Goal: Task Accomplishment & Management: Manage account settings

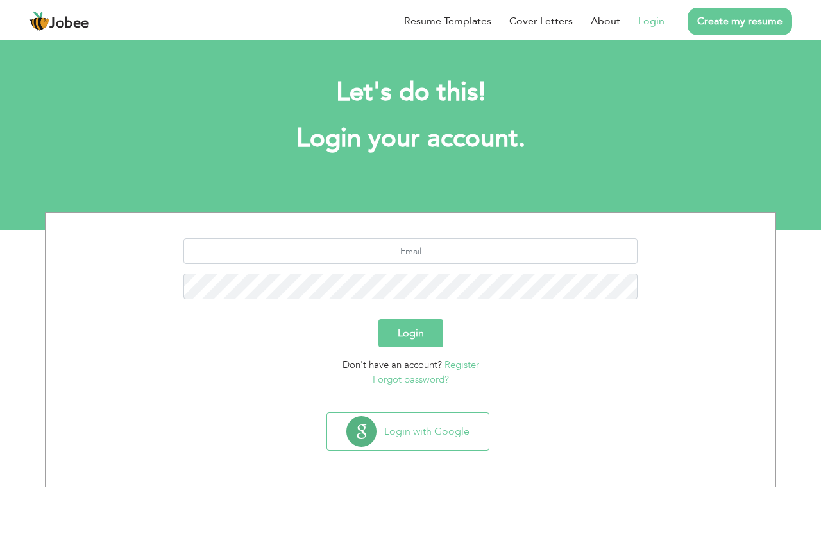
click at [642, 26] on link "Login" at bounding box center [651, 20] width 26 height 15
click at [422, 345] on button "Login" at bounding box center [411, 333] width 65 height 28
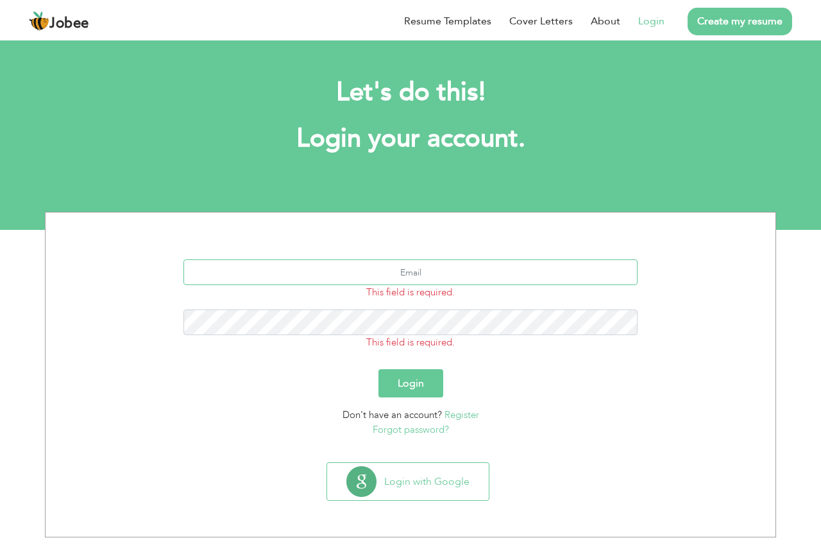
click at [397, 274] on input "text" at bounding box center [411, 272] width 455 height 26
type input "[EMAIL_ADDRESS][DOMAIN_NAME]"
click at [379, 369] on button "Login" at bounding box center [411, 383] width 65 height 28
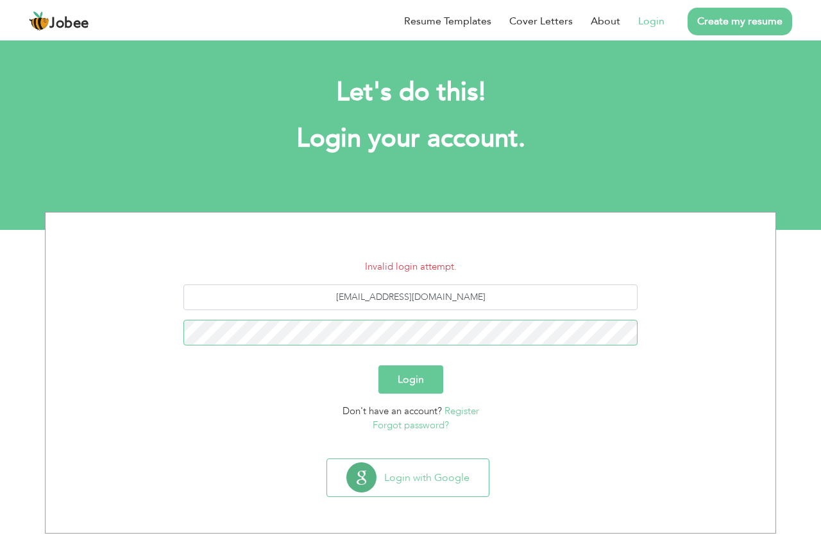
click at [379, 365] on button "Login" at bounding box center [411, 379] width 65 height 28
